Goal: Task Accomplishment & Management: Use online tool/utility

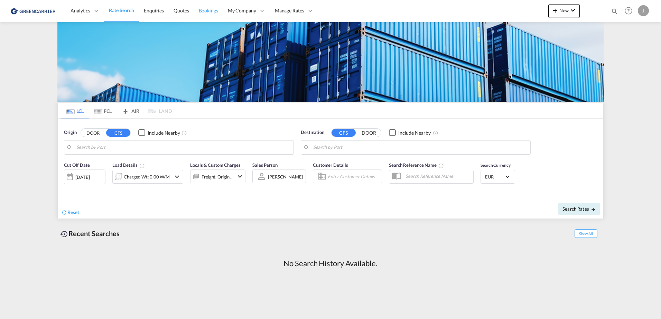
drag, startPoint x: 203, startPoint y: 7, endPoint x: 202, endPoint y: 19, distance: 12.1
click at [203, 7] on link "Bookings" at bounding box center [208, 11] width 29 height 22
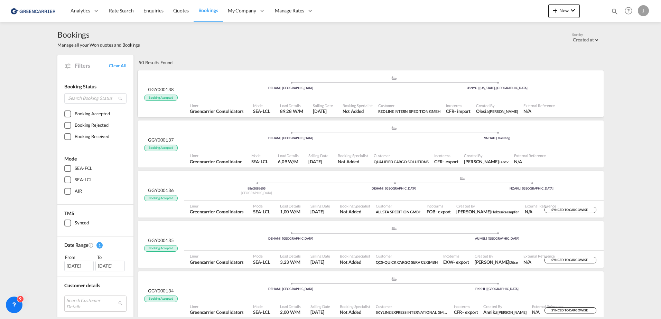
click at [168, 97] on span "Booking Accepted" at bounding box center [160, 98] width 33 height 7
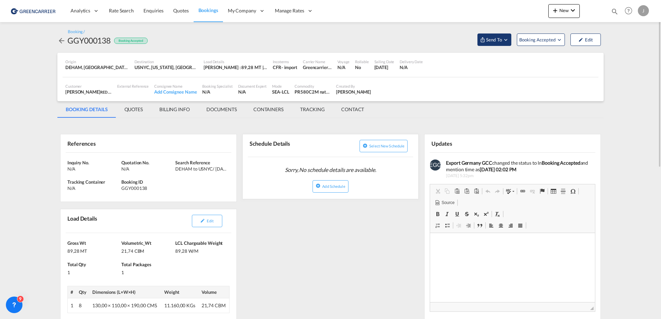
click at [505, 39] on md-icon "Open demo menu" at bounding box center [506, 40] width 6 height 6
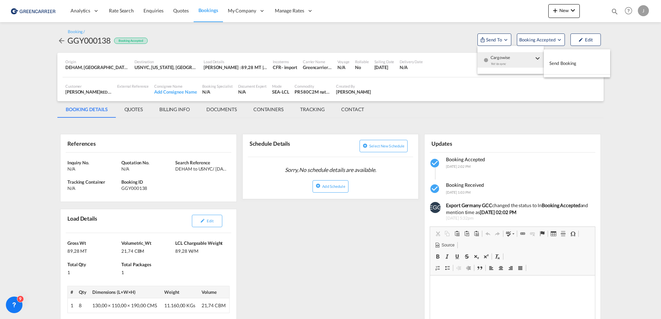
click at [503, 56] on span "Cargowise" at bounding box center [511, 55] width 43 height 6
click at [580, 62] on button "Send Booking" at bounding box center [577, 64] width 66 height 16
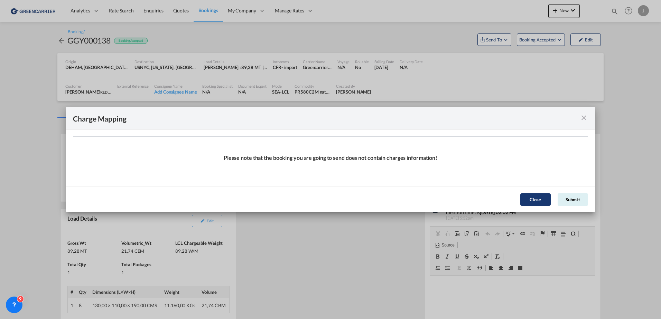
click at [546, 204] on button "Close" at bounding box center [535, 200] width 30 height 12
